Goal: Information Seeking & Learning: Learn about a topic

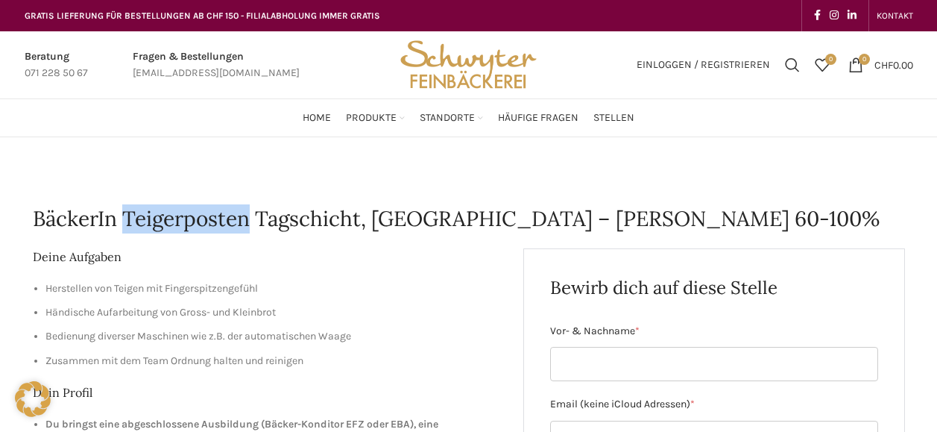
drag, startPoint x: 127, startPoint y: 218, endPoint x: 246, endPoint y: 216, distance: 118.6
click at [246, 216] on h1 "BäckerIn Teigerposten Tagschicht, [DATE] – [DATE] 60-100%" at bounding box center [469, 218] width 872 height 29
copy h1 "Teigerposten"
click at [125, 211] on h1 "BäckerIn Teigerposten Tagschicht, [DATE] – [DATE] 60-100%" at bounding box center [469, 218] width 872 height 29
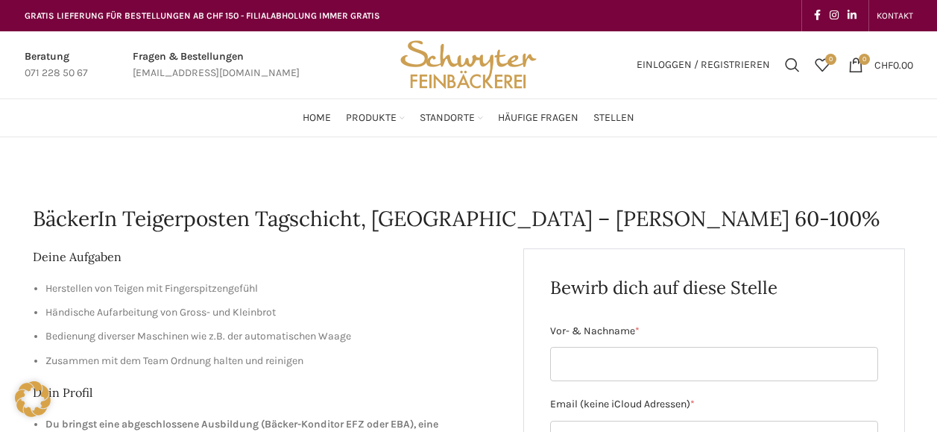
click at [98, 215] on h1 "BäckerIn Teigerposten Tagschicht, [DATE] – [DATE] 60-100%" at bounding box center [469, 218] width 872 height 29
drag, startPoint x: 101, startPoint y: 211, endPoint x: 116, endPoint y: 215, distance: 15.6
click at [116, 215] on h1 "BäckerIn Teigerposten Tagschicht, [DATE] – [DATE] 60-100%" at bounding box center [469, 218] width 872 height 29
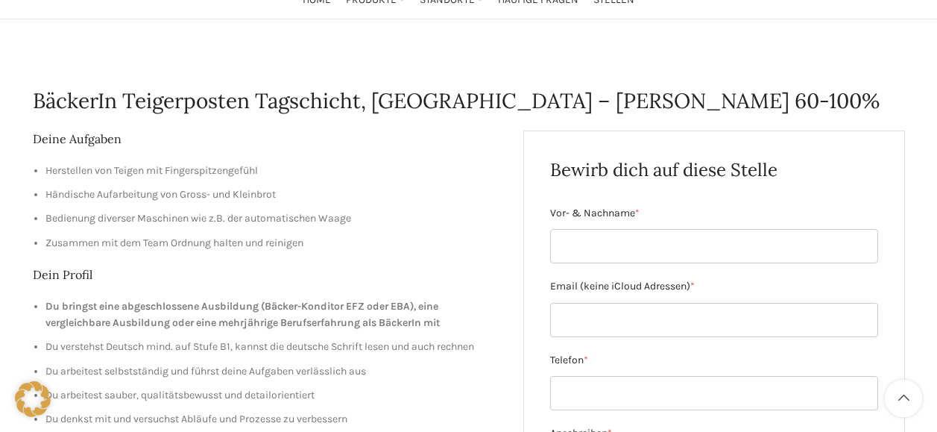
scroll to position [75, 0]
